Goal: Complete application form

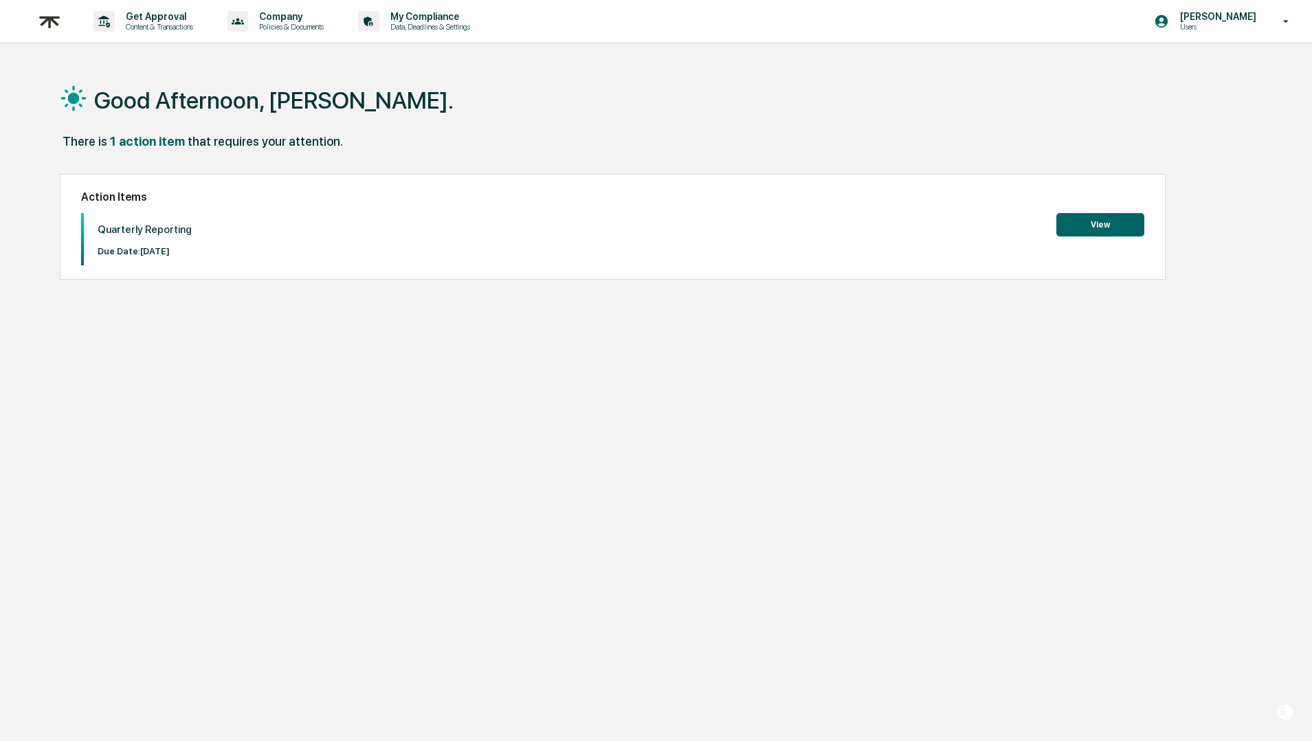
click at [1080, 229] on button "View" at bounding box center [1100, 224] width 88 height 23
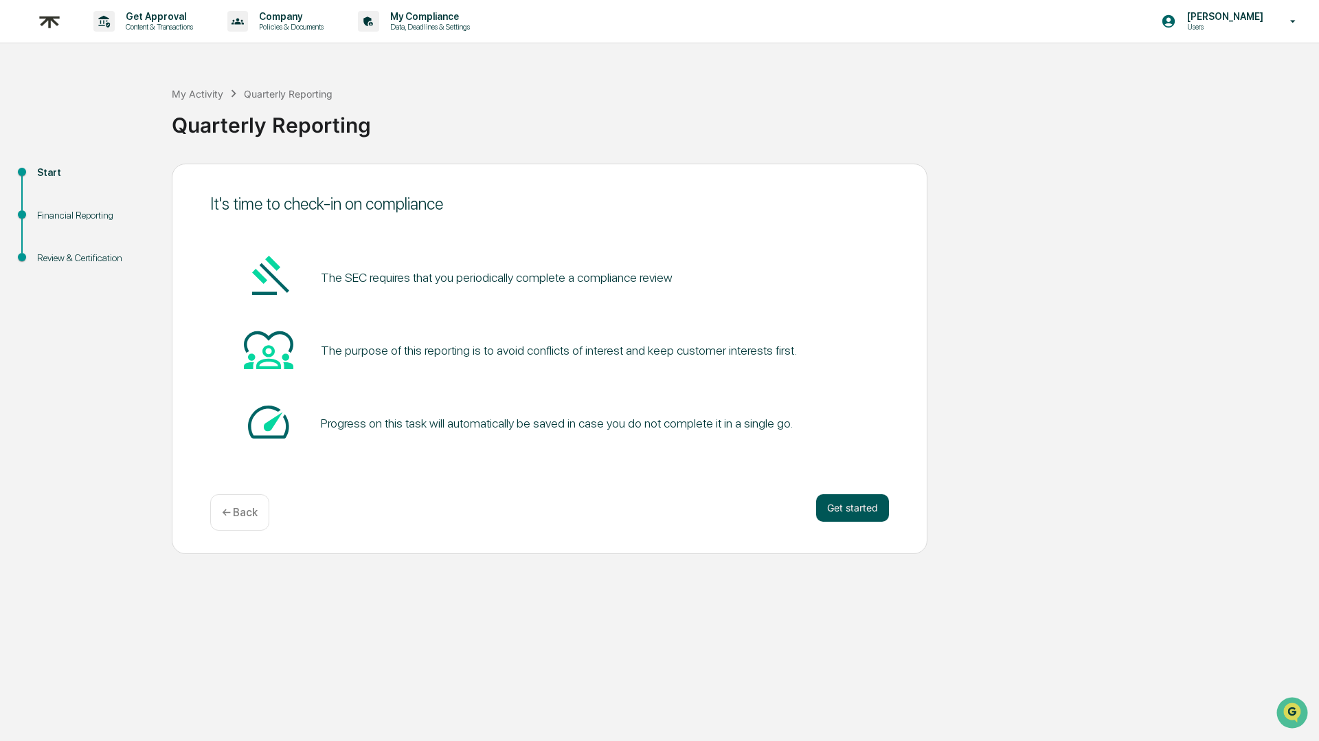
click at [873, 509] on button "Get started" at bounding box center [852, 507] width 73 height 27
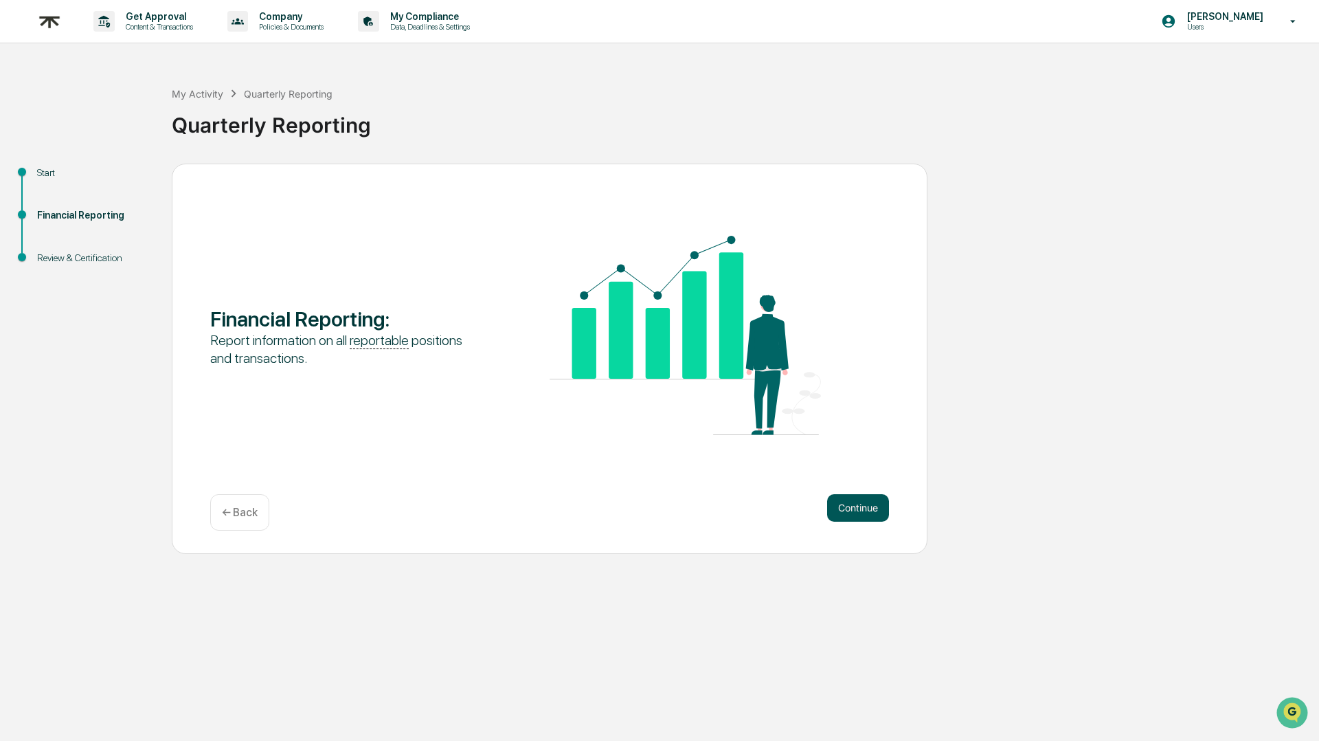
click at [872, 508] on button "Continue" at bounding box center [858, 507] width 62 height 27
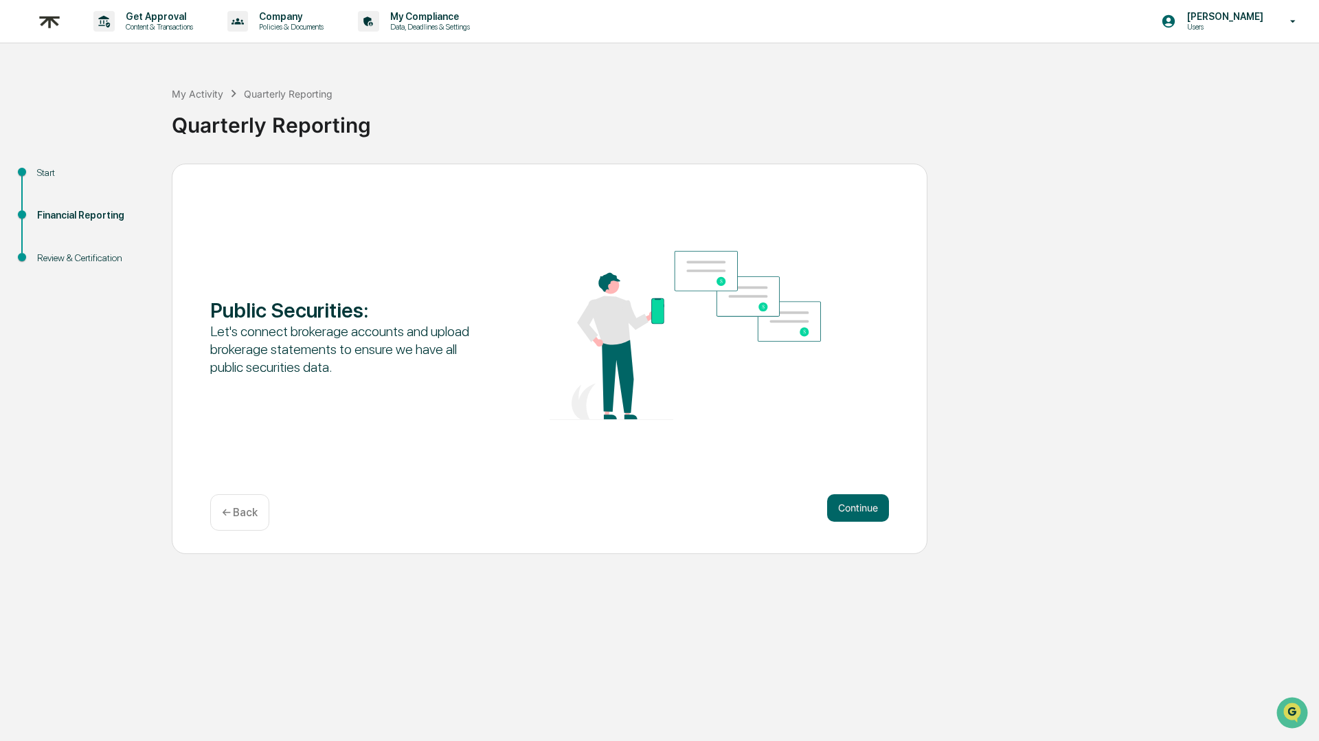
click at [872, 508] on button "Continue" at bounding box center [858, 507] width 62 height 27
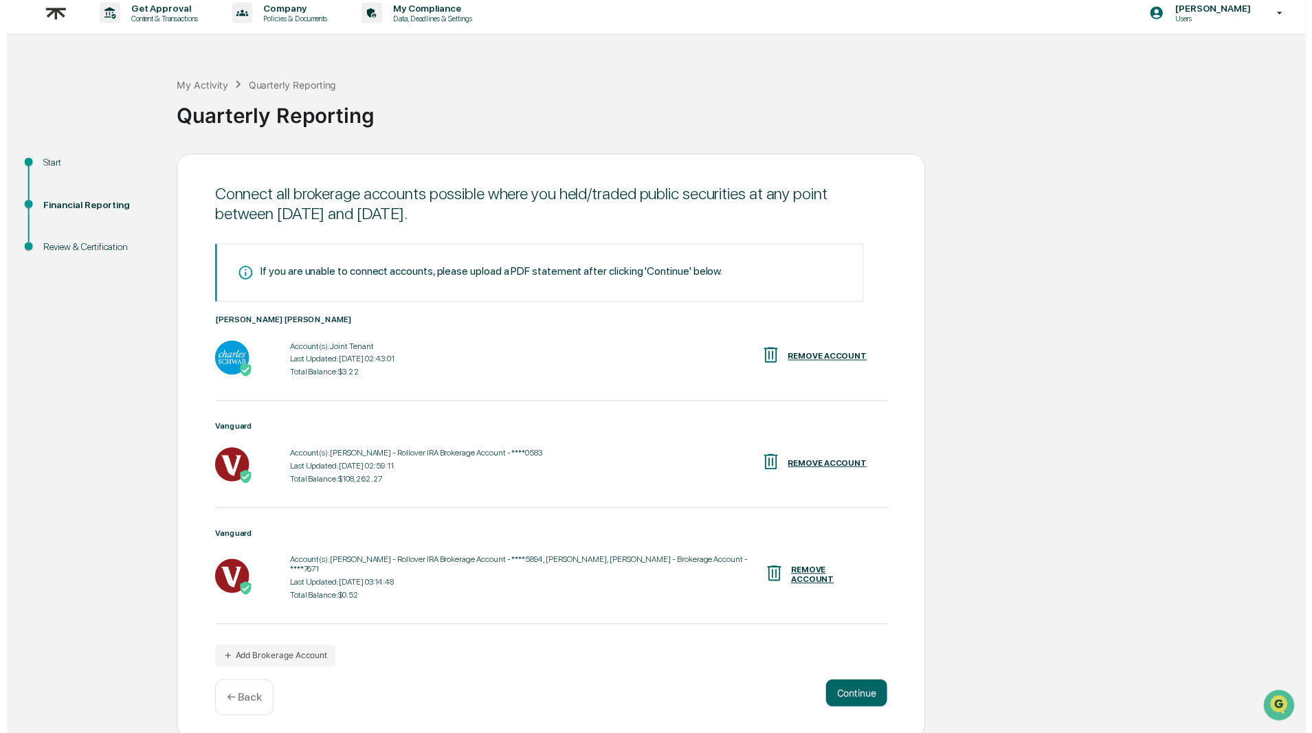
scroll to position [20, 0]
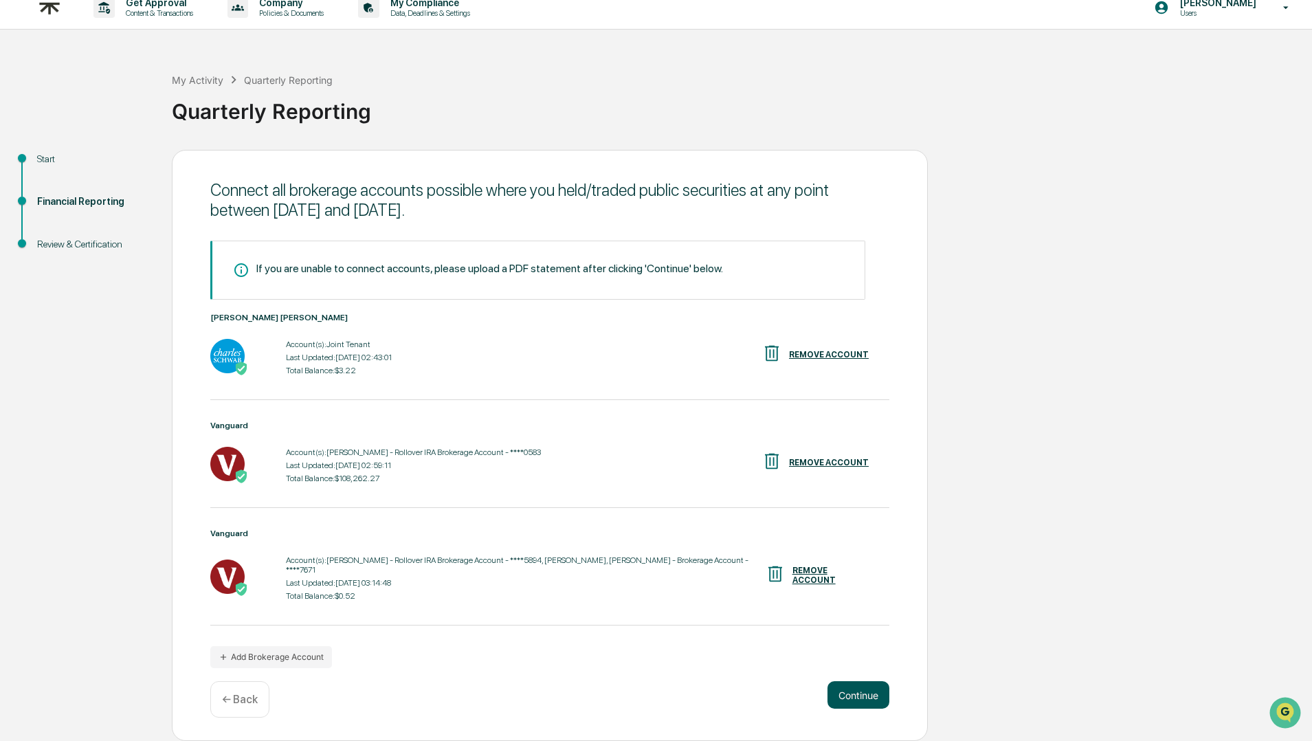
click at [867, 693] on button "Continue" at bounding box center [858, 694] width 62 height 27
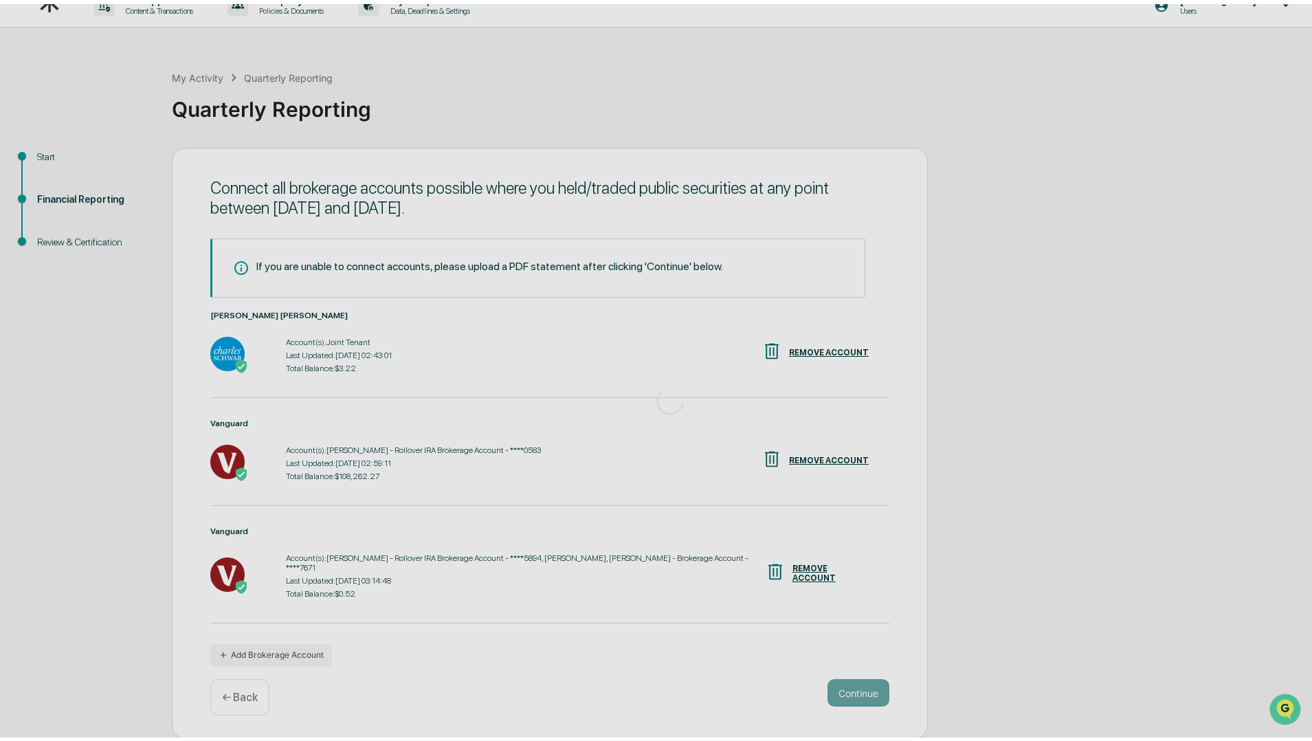
scroll to position [0, 0]
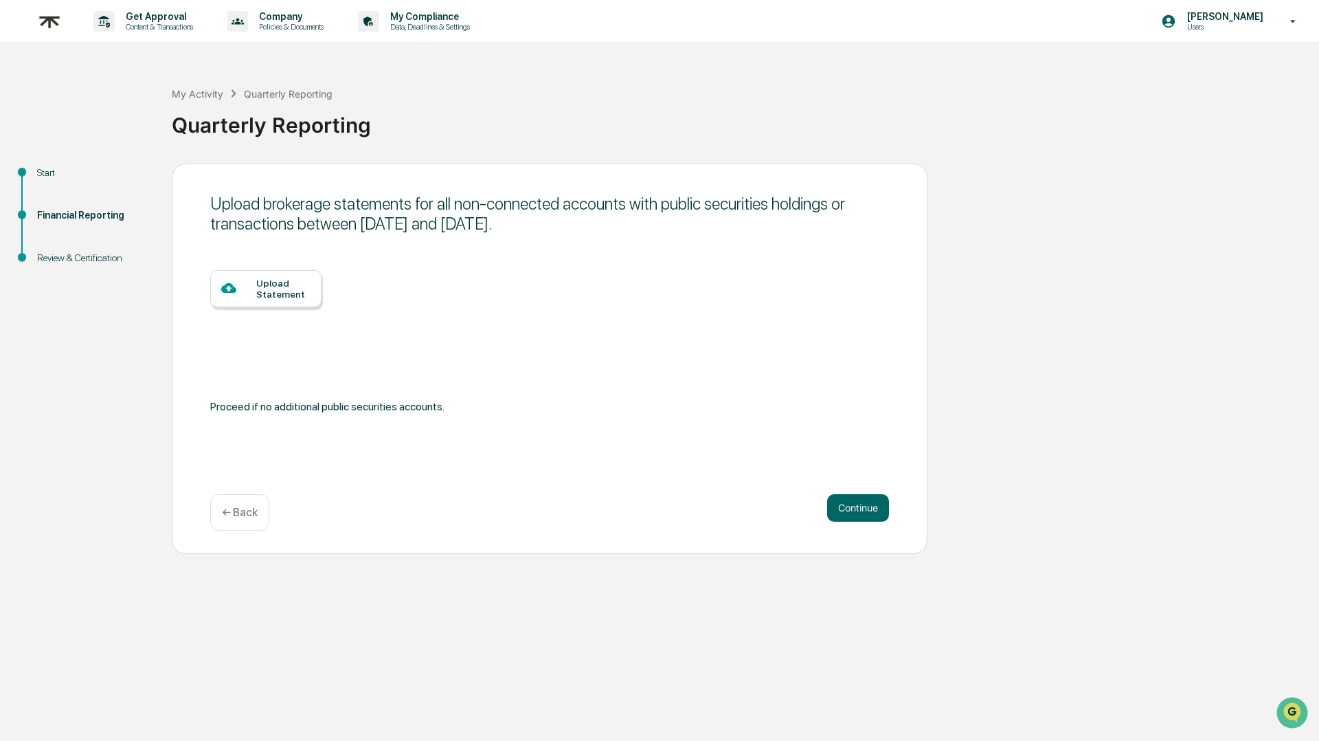
click at [256, 290] on div "Upload Statement" at bounding box center [283, 289] width 54 height 22
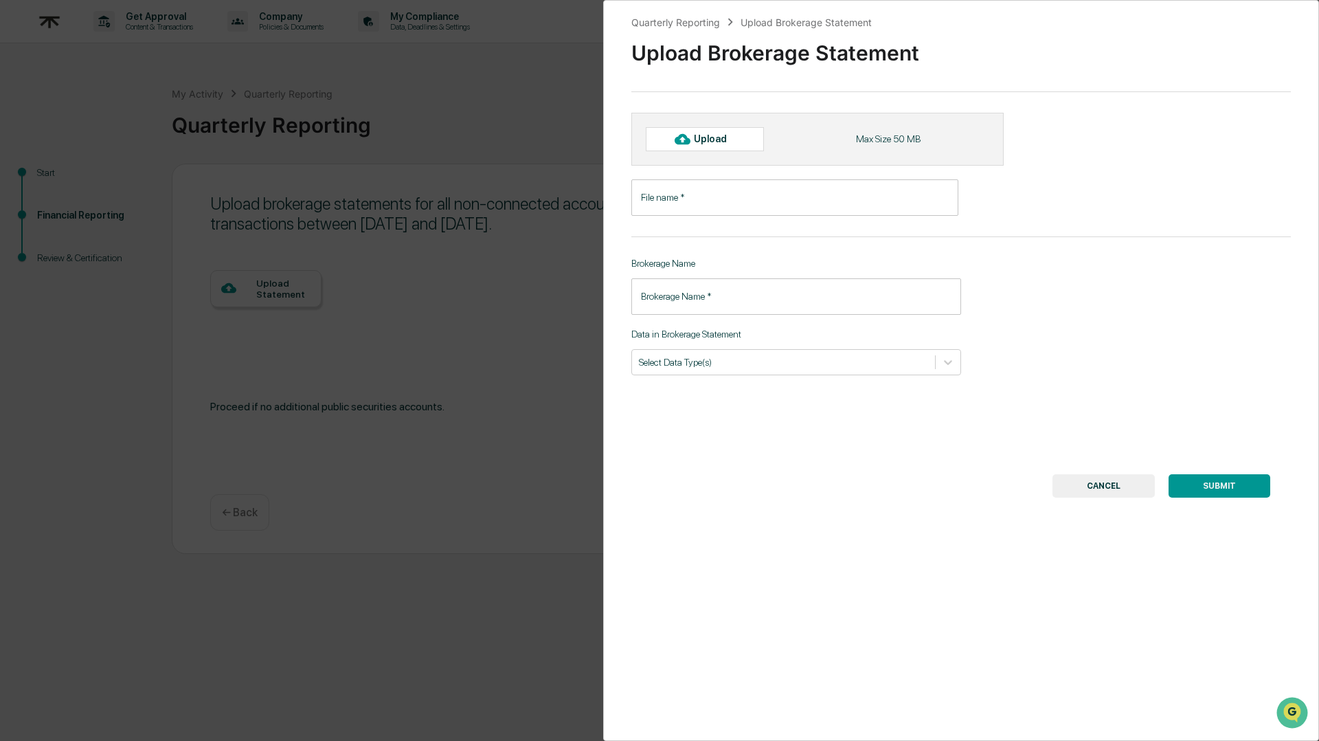
click at [706, 142] on div "Upload" at bounding box center [716, 138] width 45 height 11
type input "**********"
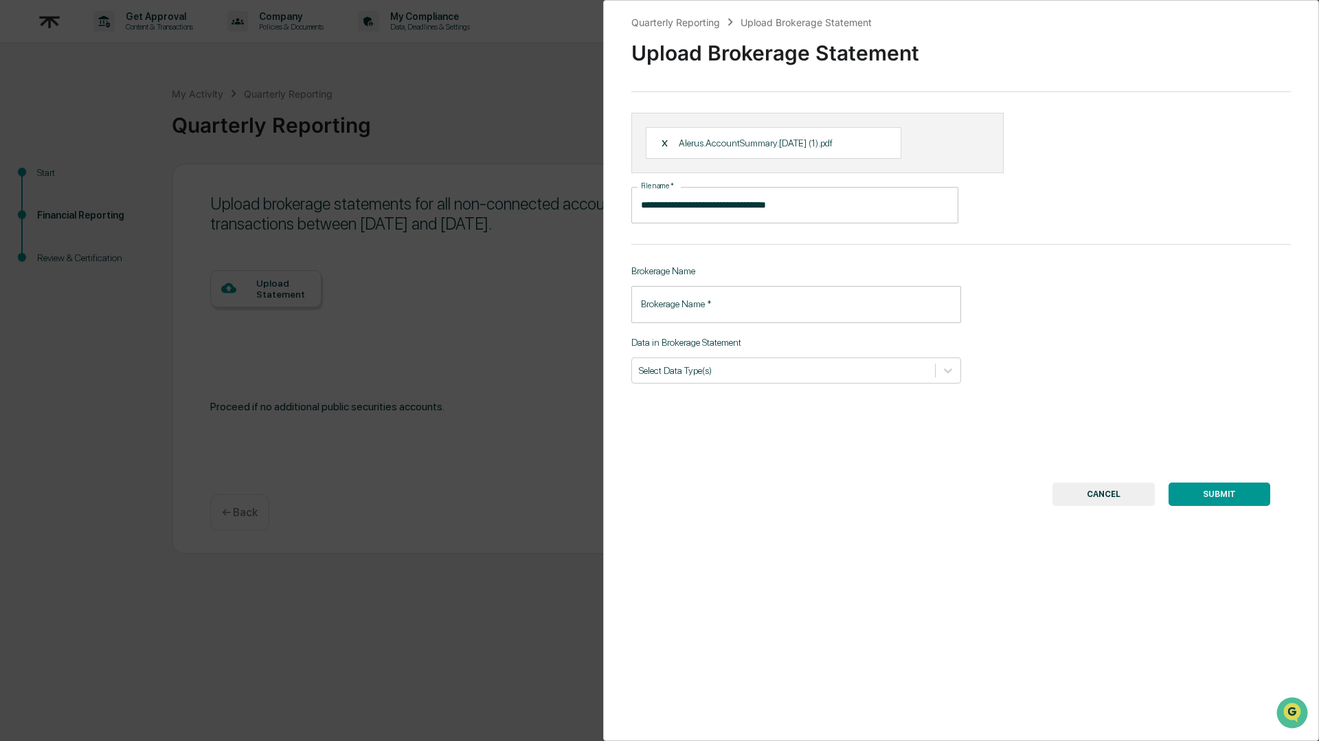
click at [726, 305] on input "Brokerage Name   *" at bounding box center [796, 304] width 330 height 36
type input "**********"
click at [718, 379] on div "Select Data Type(s)" at bounding box center [783, 370] width 303 height 19
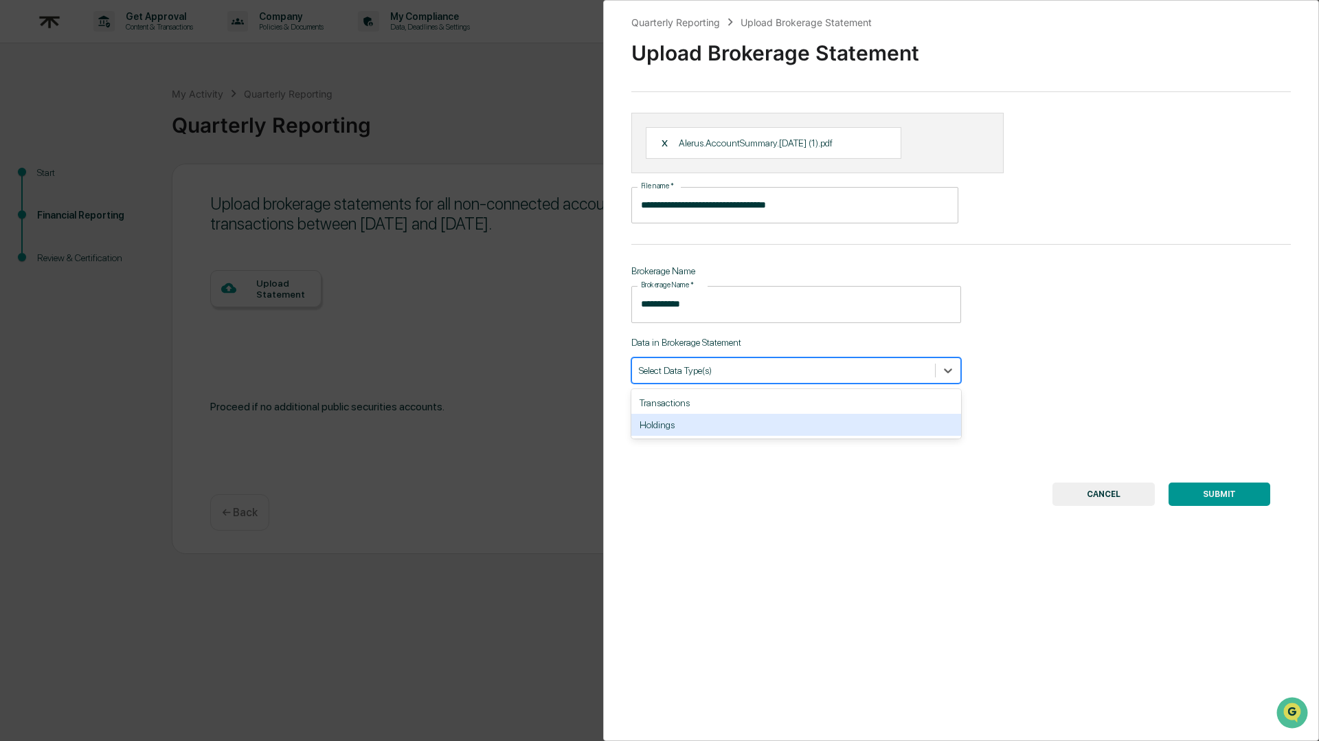
click at [710, 416] on div "Holdings" at bounding box center [796, 425] width 330 height 22
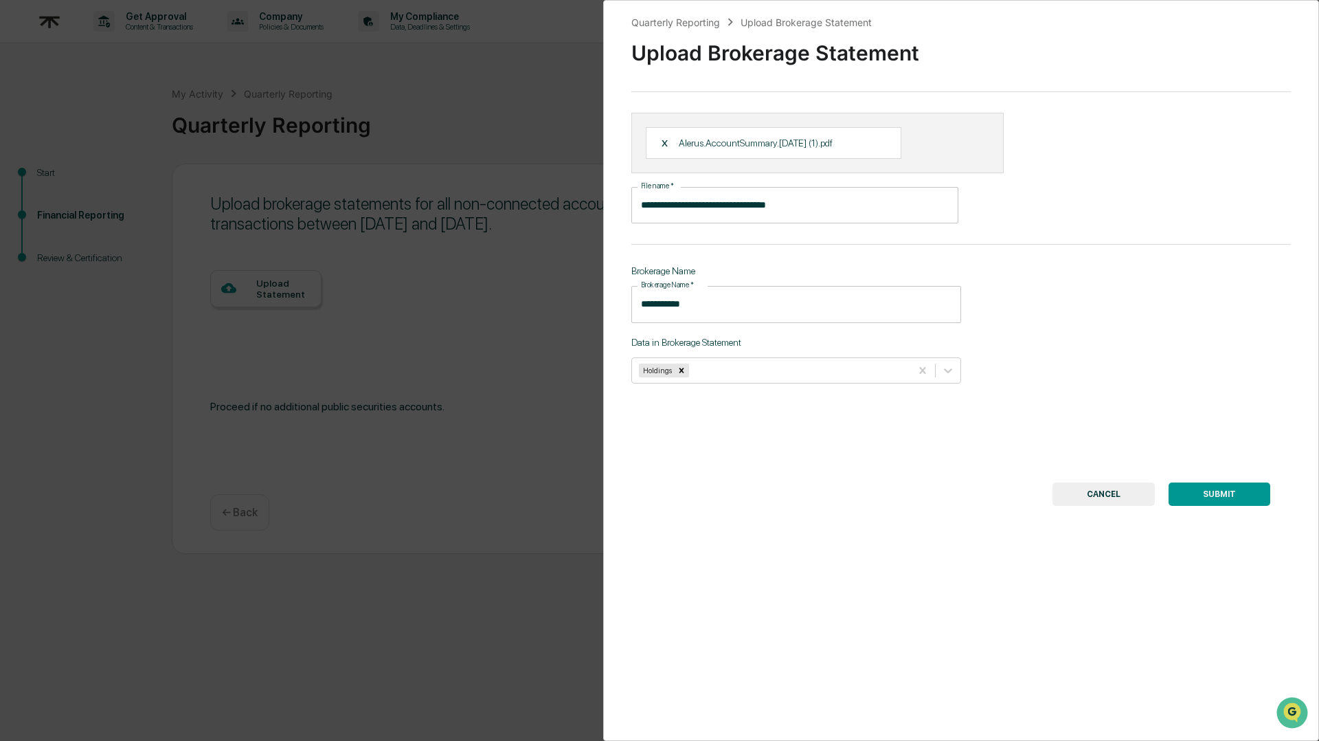
click at [1220, 493] on button "SUBMIT" at bounding box center [1220, 493] width 102 height 23
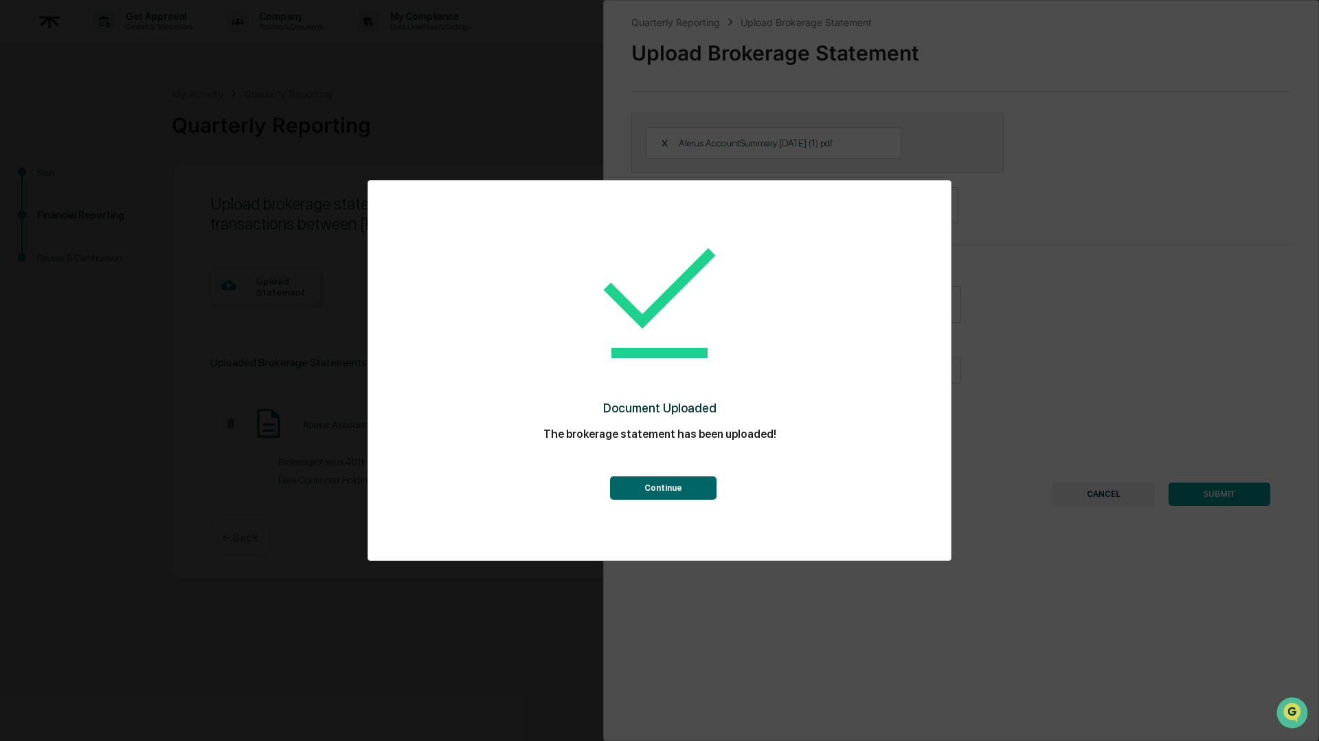
click at [657, 486] on button "Continue" at bounding box center [663, 487] width 106 height 23
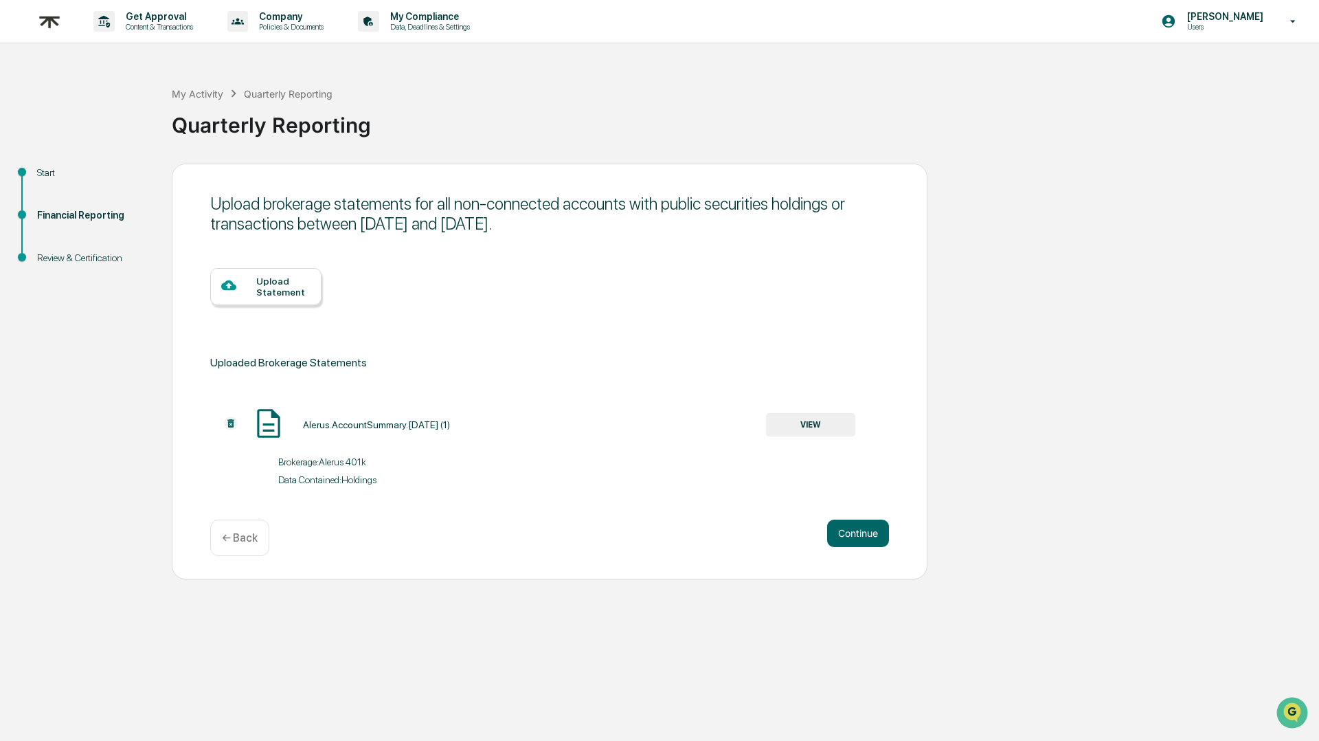
click at [268, 276] on div "Upload Statement" at bounding box center [283, 287] width 54 height 22
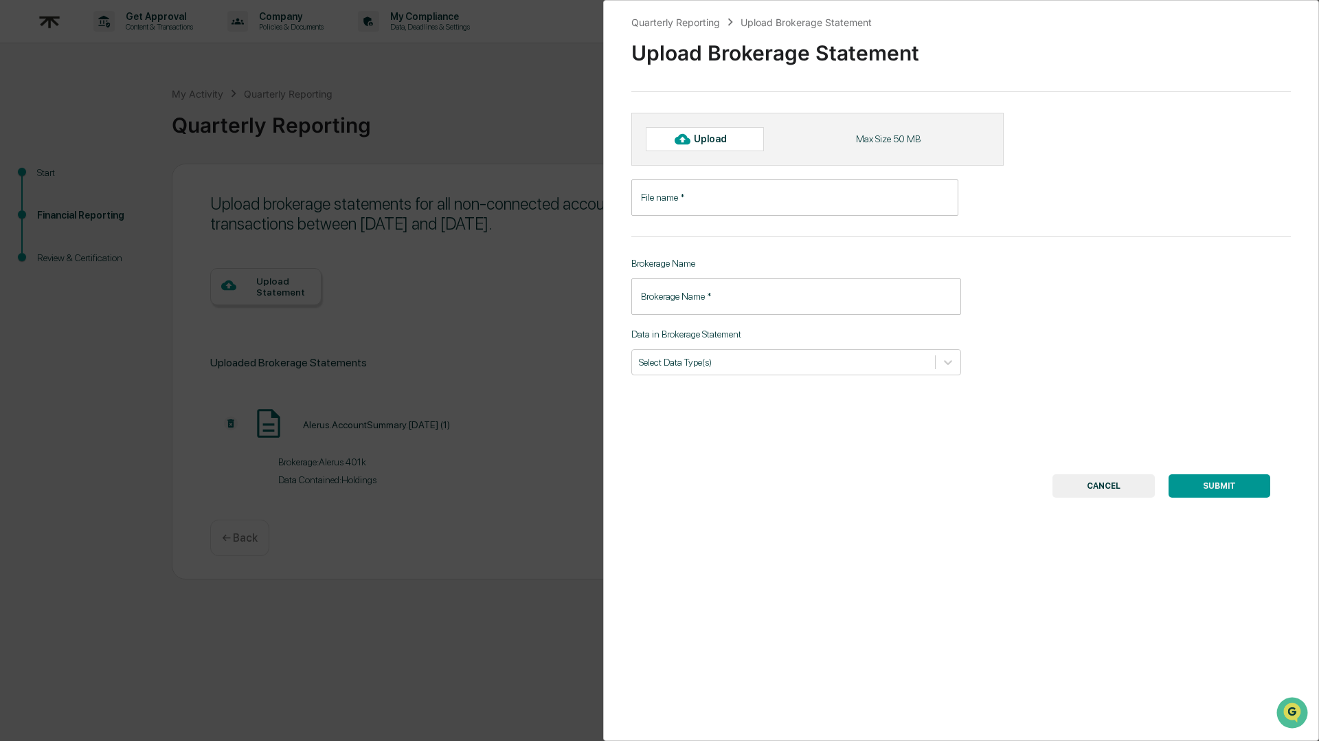
click at [677, 138] on icon at bounding box center [682, 139] width 15 height 10
type input "**********"
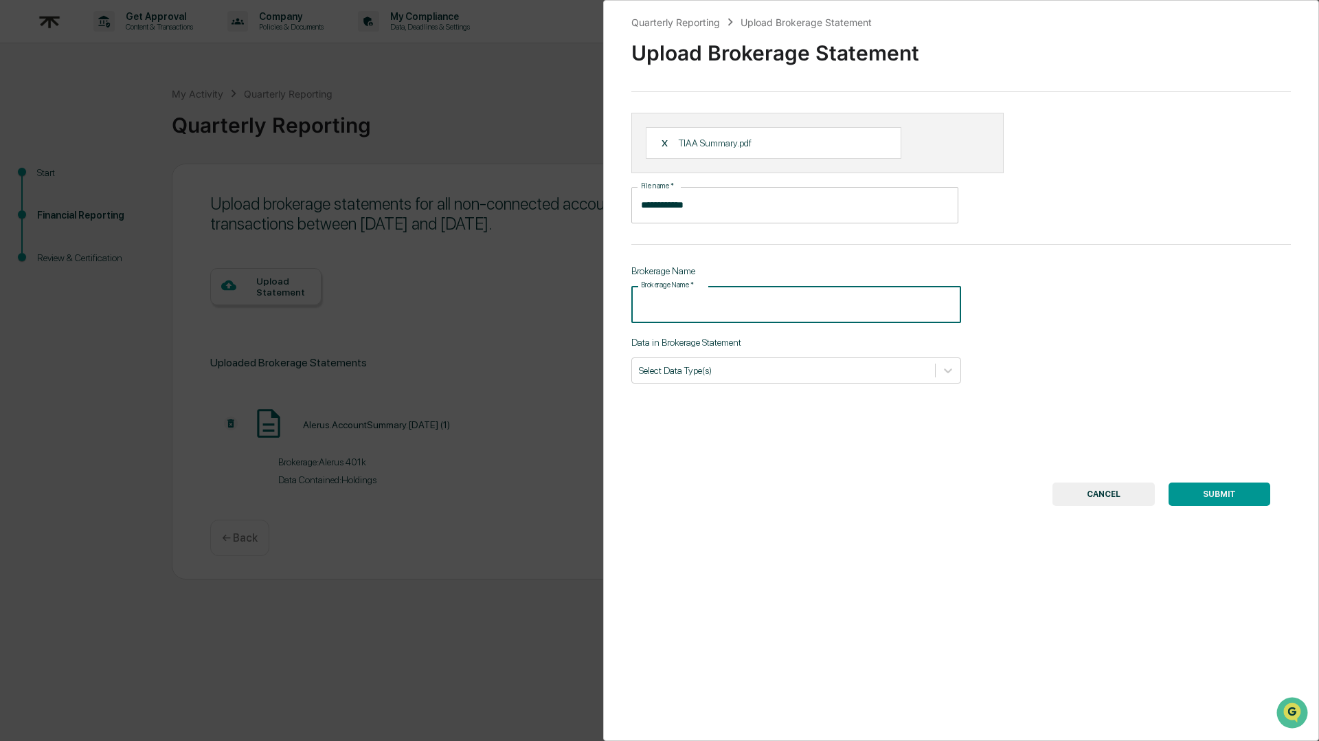
click at [708, 308] on input "Brokerage Name   *" at bounding box center [796, 304] width 330 height 36
type input "*********"
click at [710, 368] on div at bounding box center [783, 369] width 289 height 13
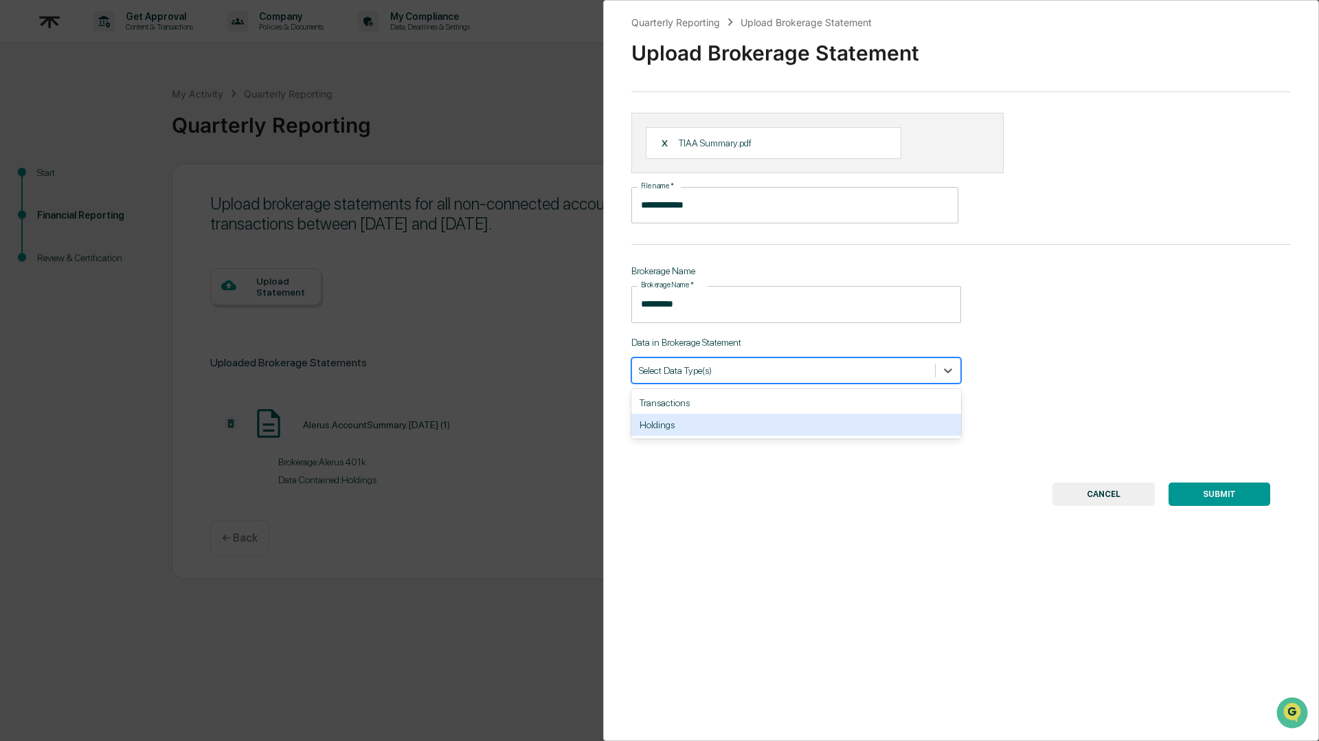
click at [710, 418] on div "Holdings" at bounding box center [796, 425] width 330 height 22
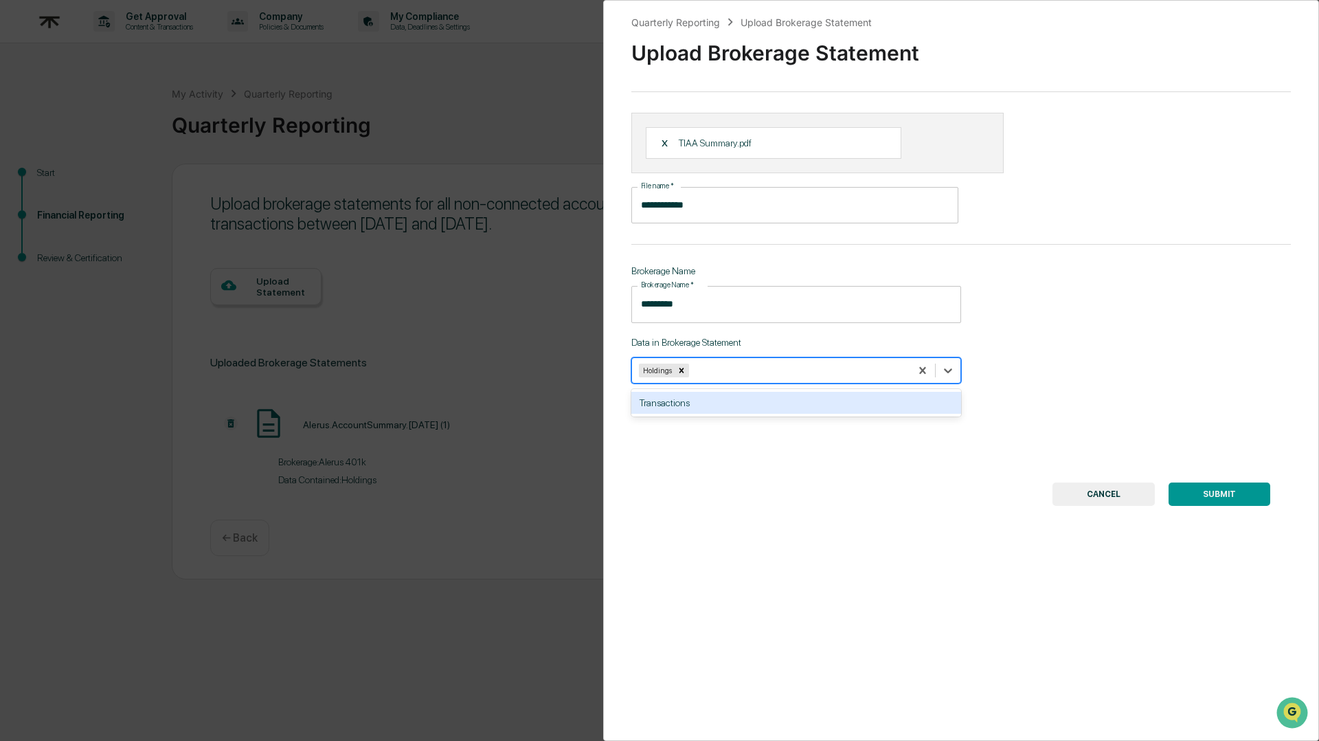
click at [1193, 488] on button "SUBMIT" at bounding box center [1220, 493] width 102 height 23
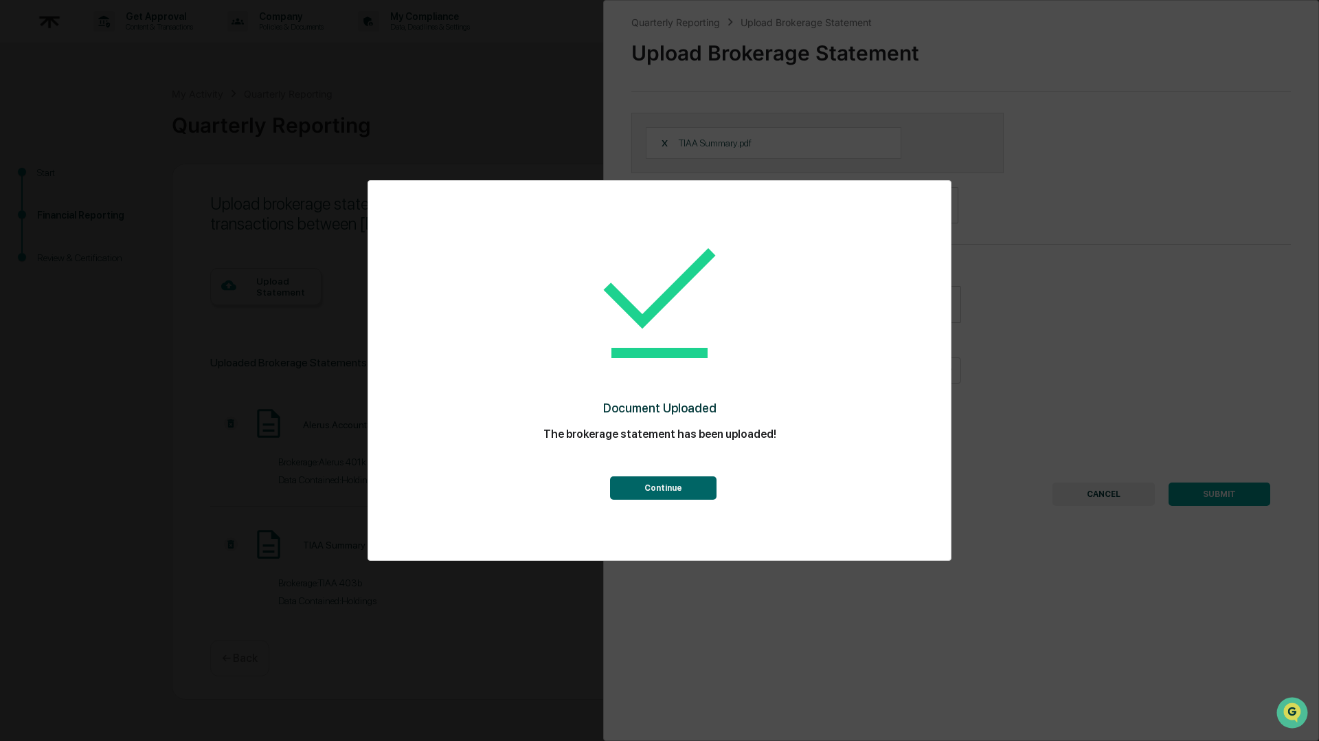
click at [682, 484] on button "Continue" at bounding box center [663, 487] width 106 height 23
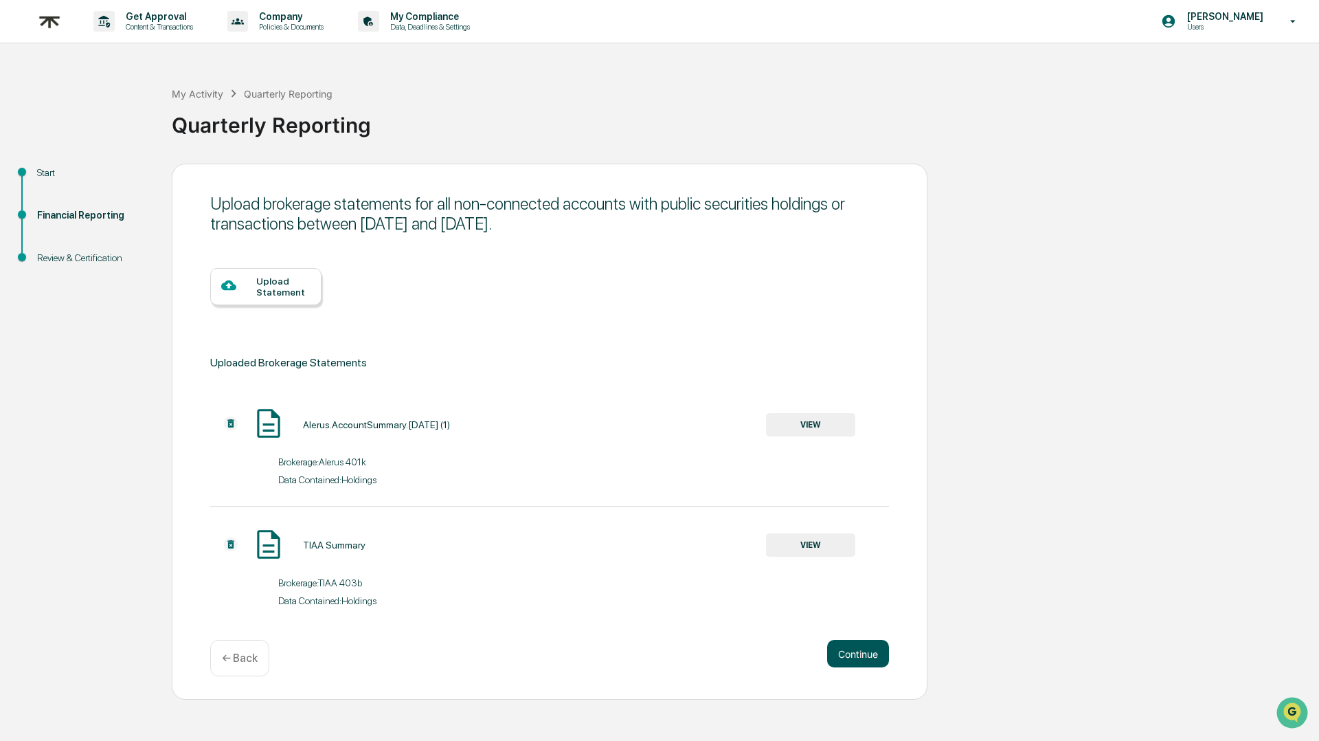
click at [853, 651] on button "Continue" at bounding box center [858, 653] width 62 height 27
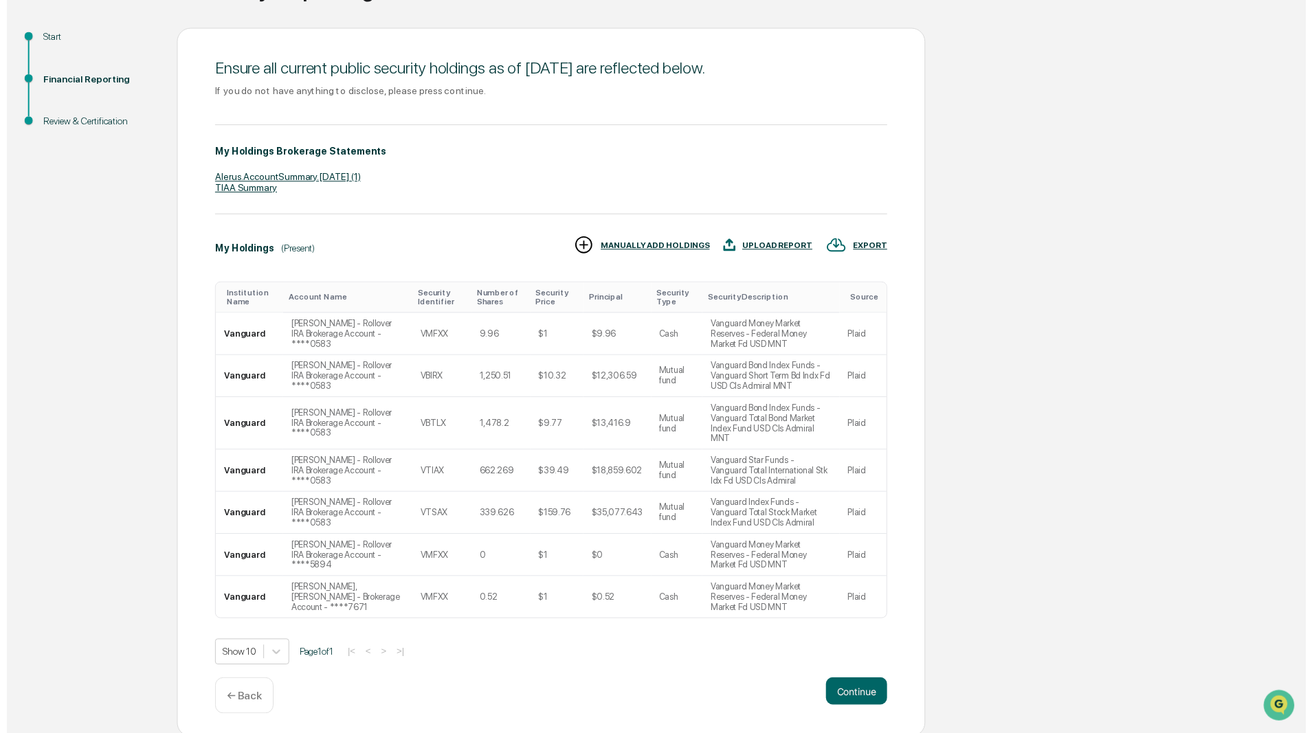
scroll to position [143, 0]
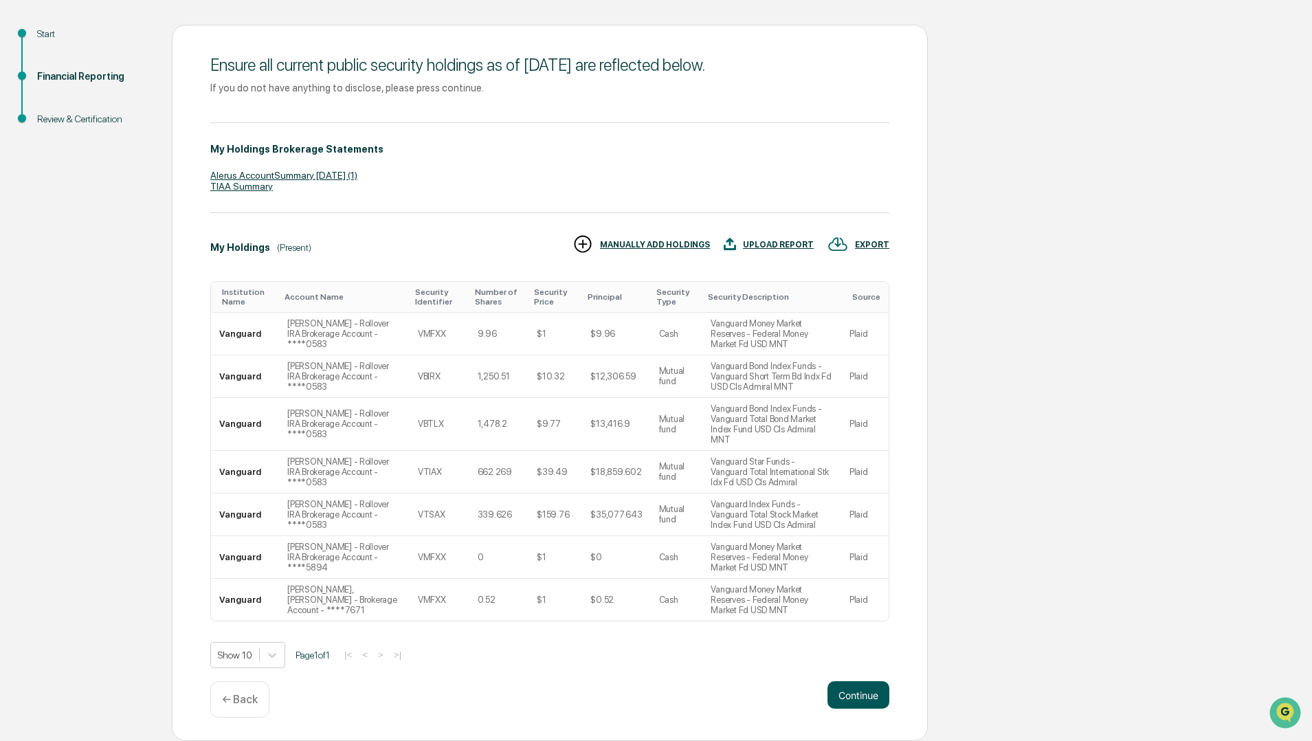
click at [859, 691] on button "Continue" at bounding box center [858, 694] width 62 height 27
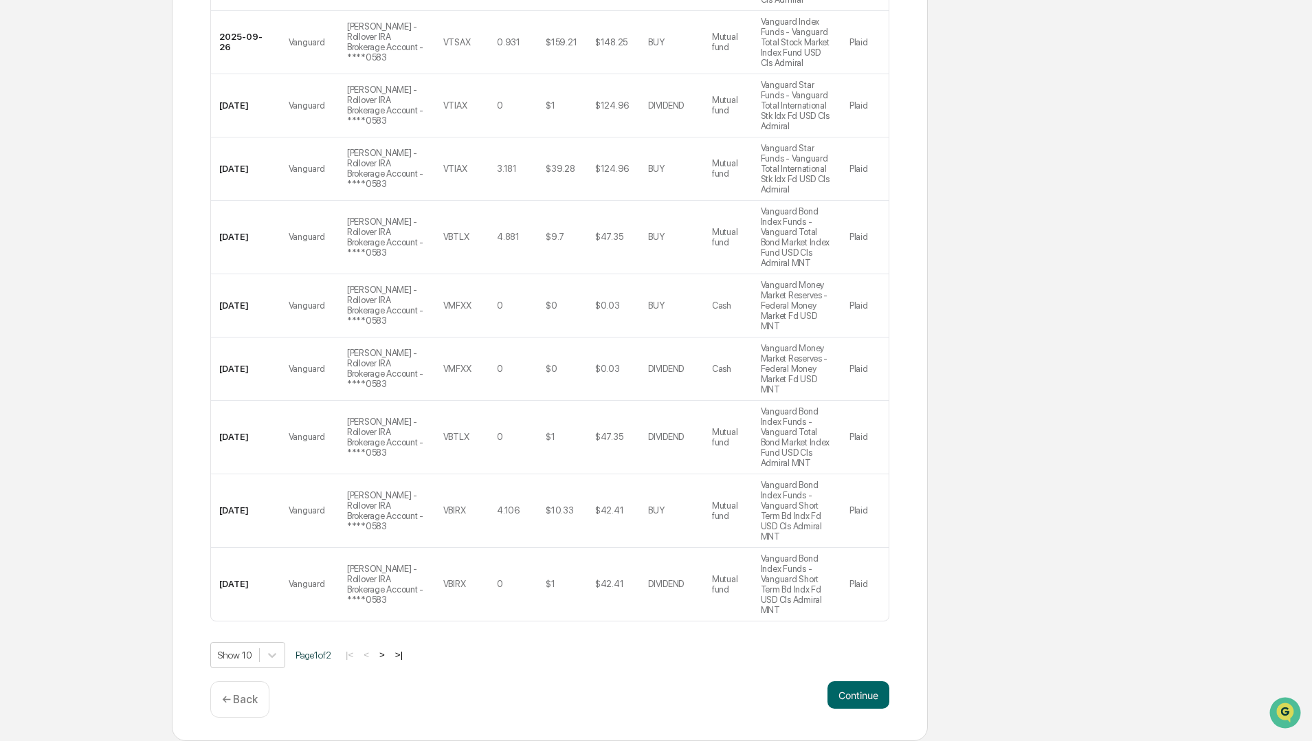
scroll to position [474, 0]
click at [853, 695] on button "Continue" at bounding box center [858, 694] width 62 height 27
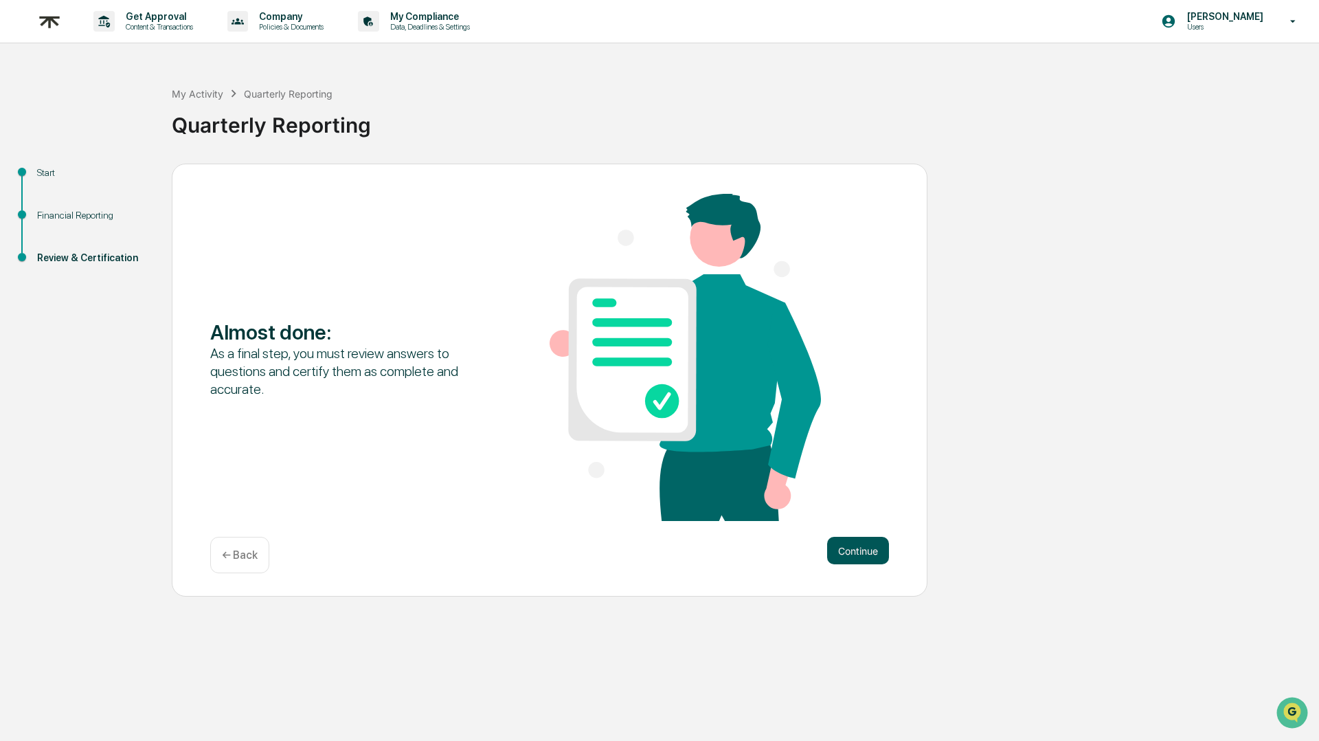
click at [846, 550] on button "Continue" at bounding box center [858, 550] width 62 height 27
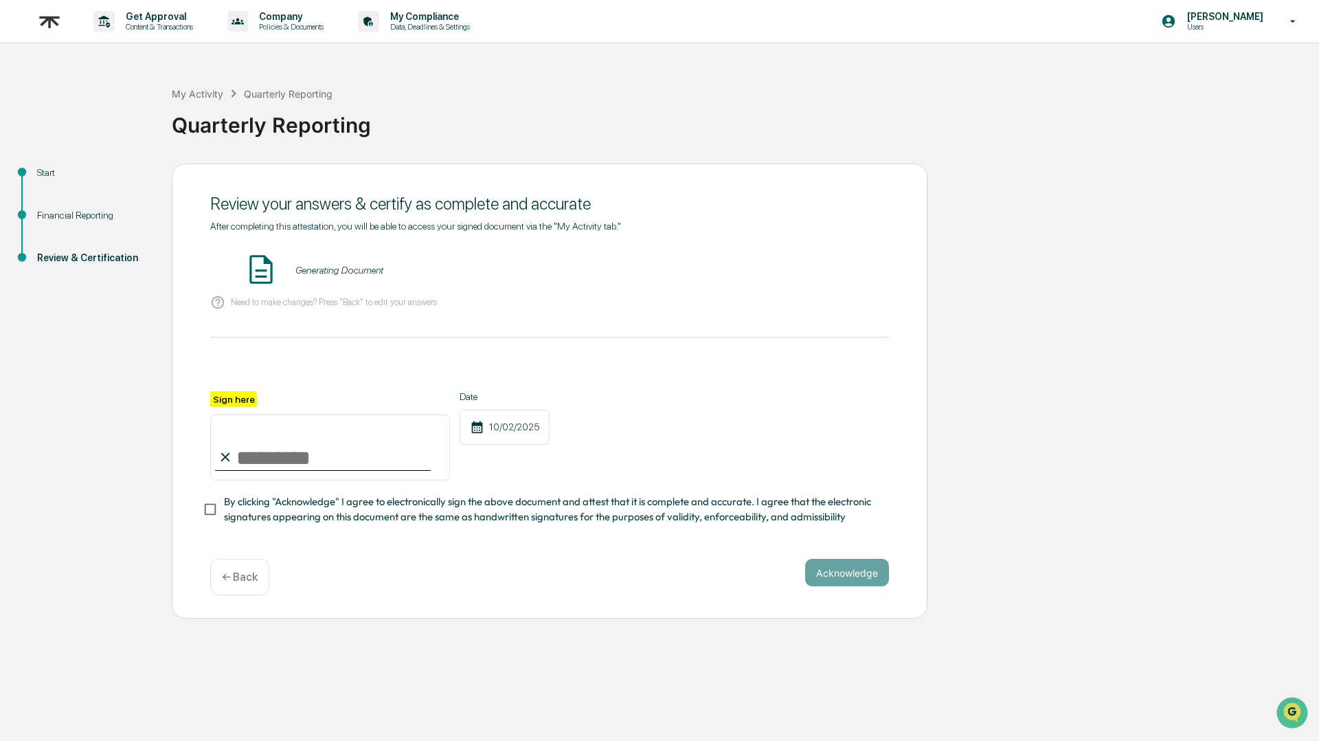
click at [265, 466] on input "Sign here" at bounding box center [330, 447] width 240 height 66
type input "**********"
click at [799, 273] on button "VIEW" at bounding box center [810, 269] width 89 height 23
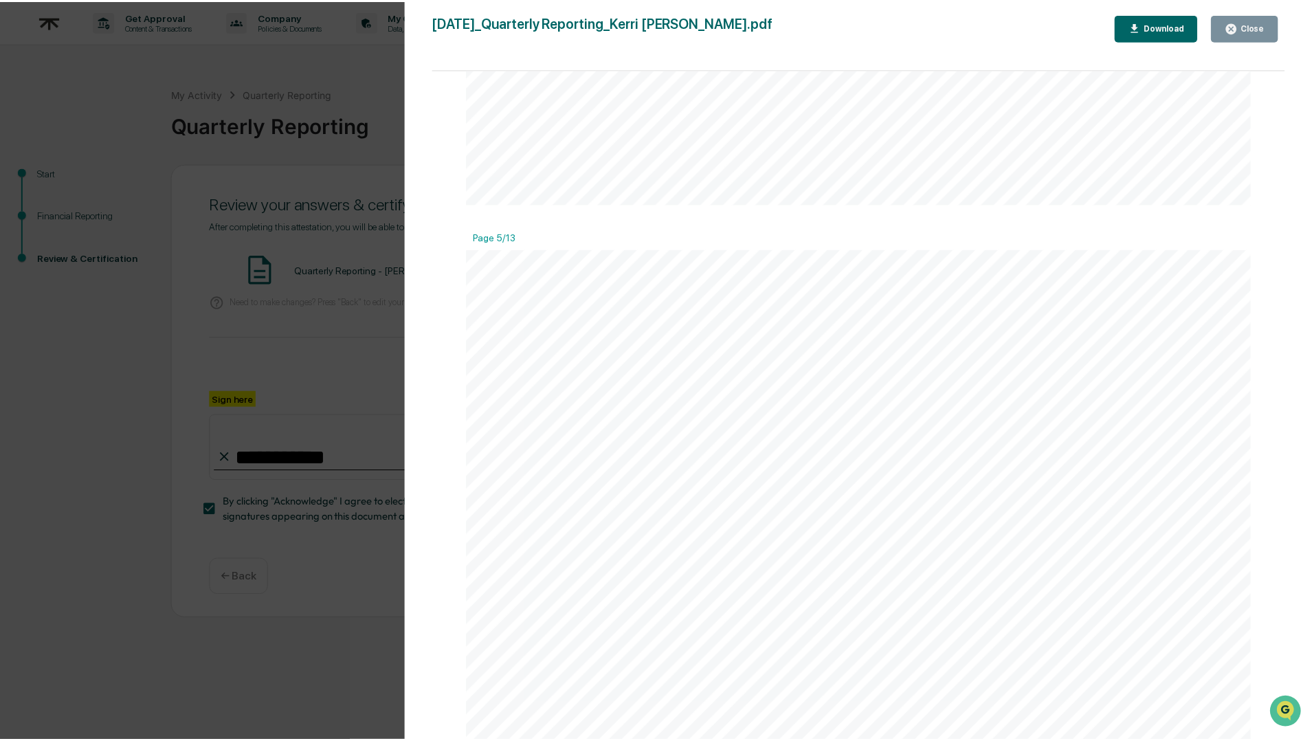
scroll to position [4484, 0]
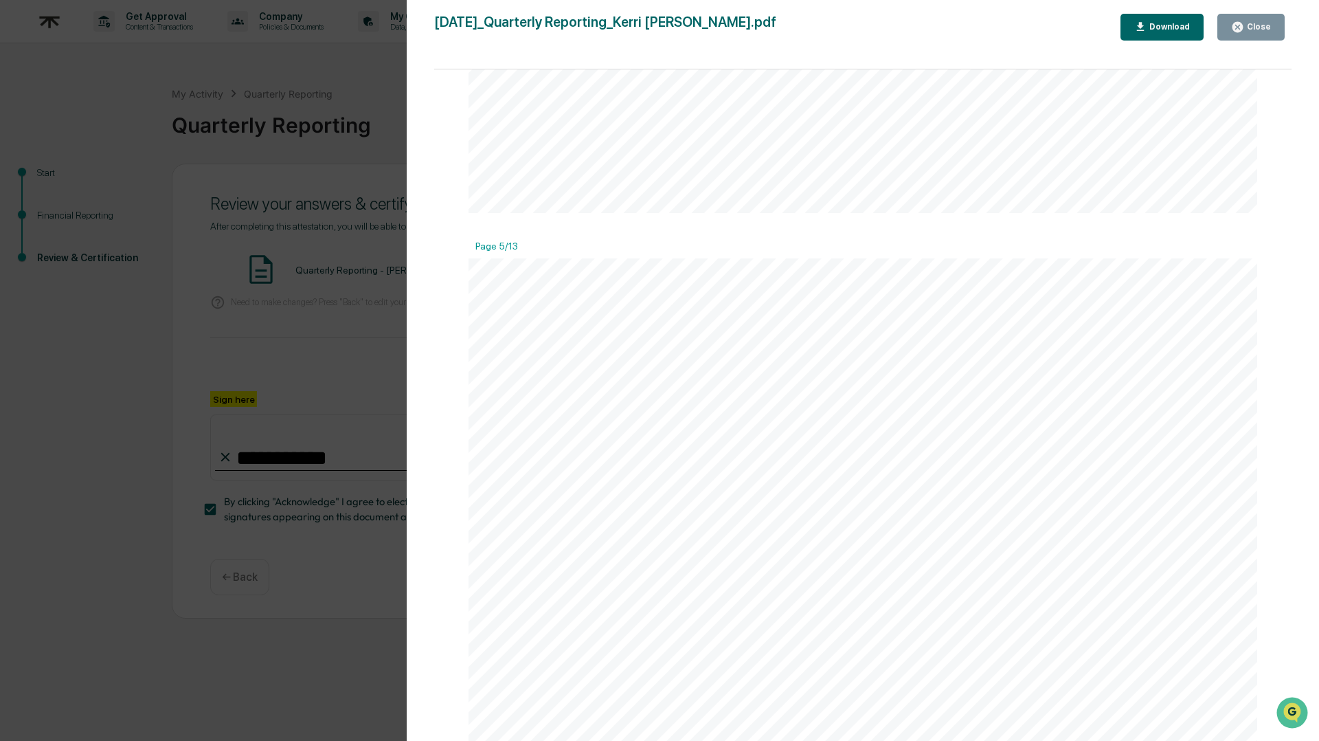
click at [1253, 22] on div "Close" at bounding box center [1257, 27] width 27 height 10
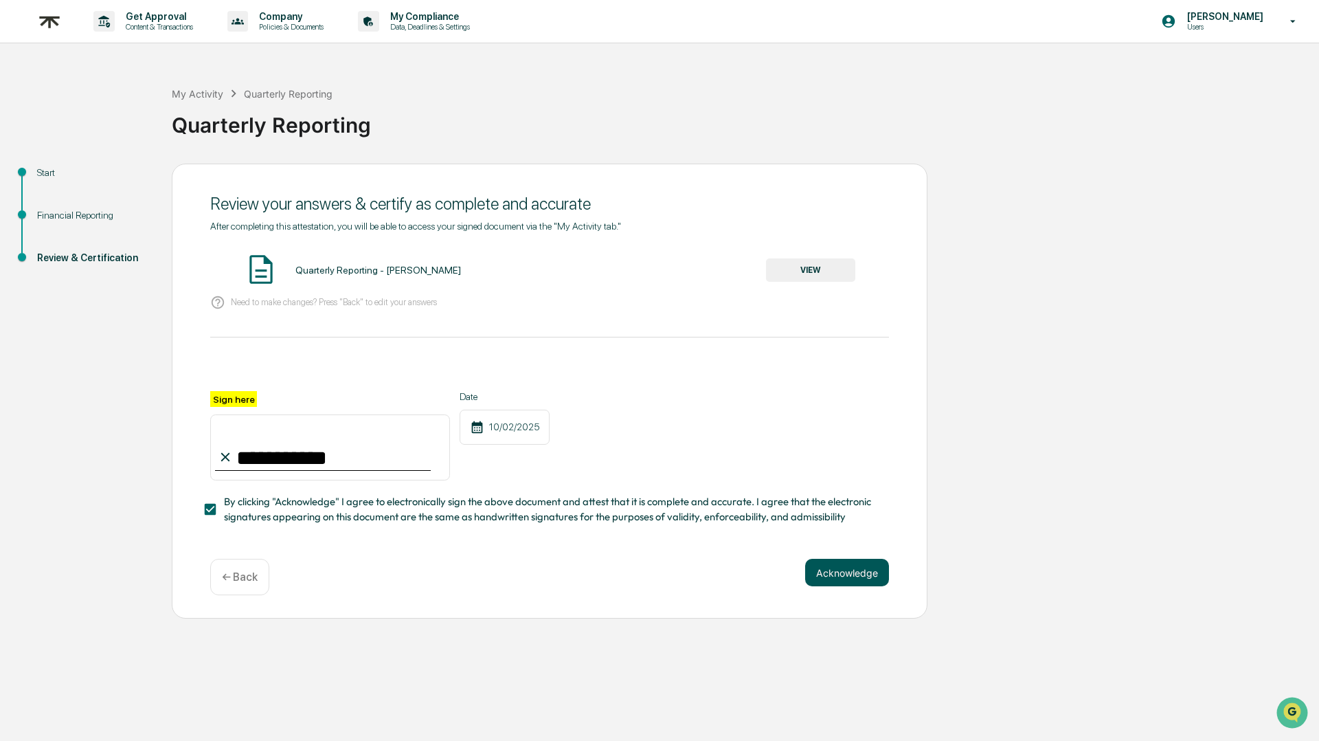
click at [841, 572] on button "Acknowledge" at bounding box center [847, 572] width 84 height 27
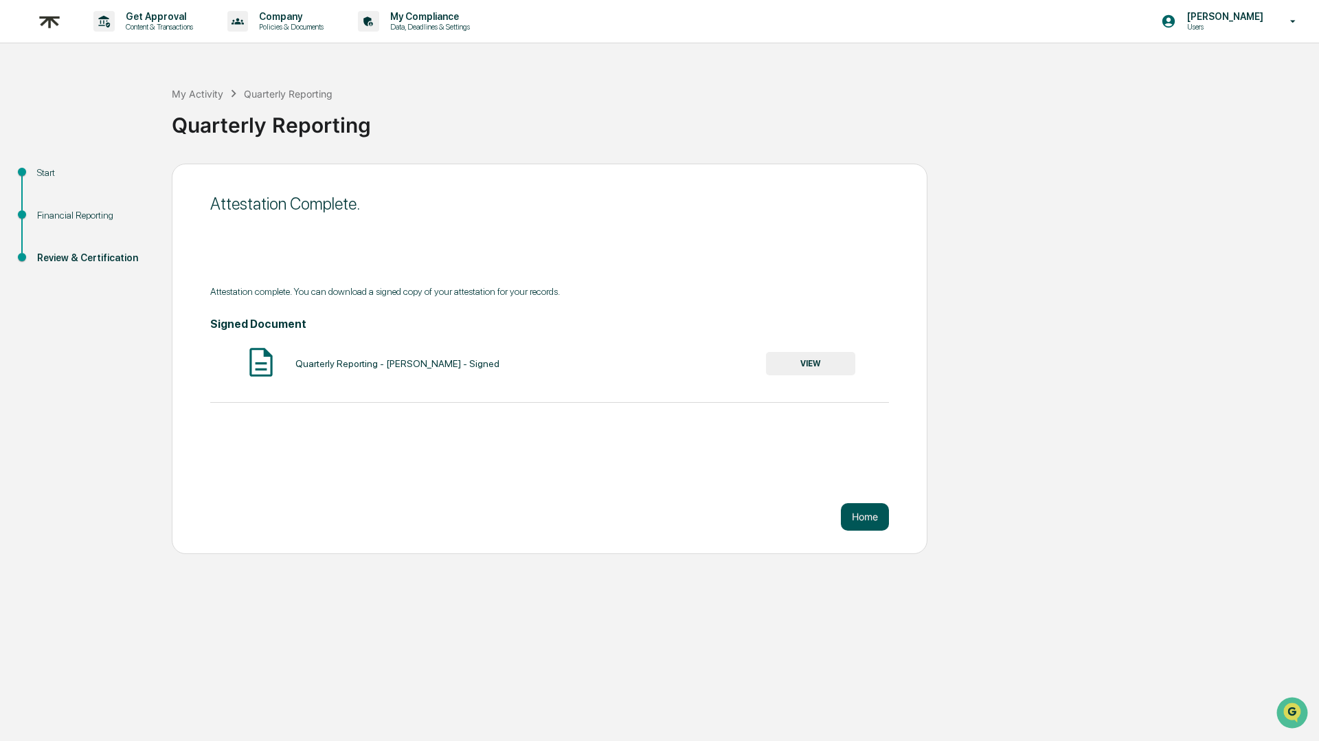
click at [878, 517] on button "Home" at bounding box center [865, 516] width 48 height 27
